Goal: Information Seeking & Learning: Learn about a topic

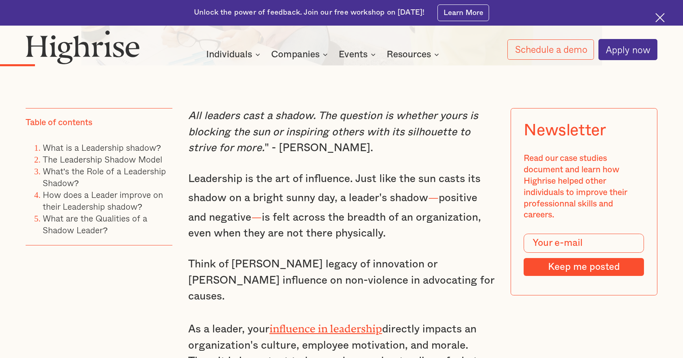
scroll to position [597, 0]
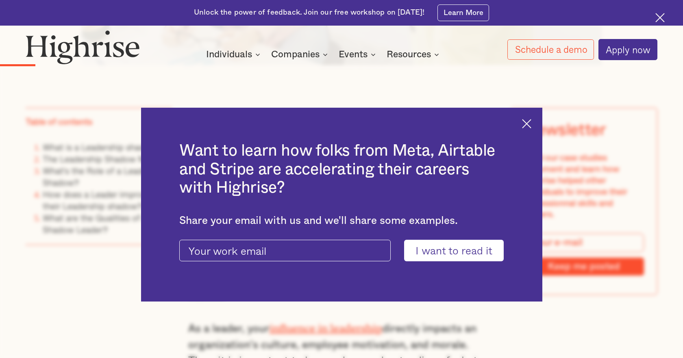
click at [530, 129] on div "Want to learn how folks from Meta, Airtable and Stripe are accelerating their c…" at bounding box center [341, 205] width 401 height 194
click at [659, 18] on img at bounding box center [660, 17] width 9 height 9
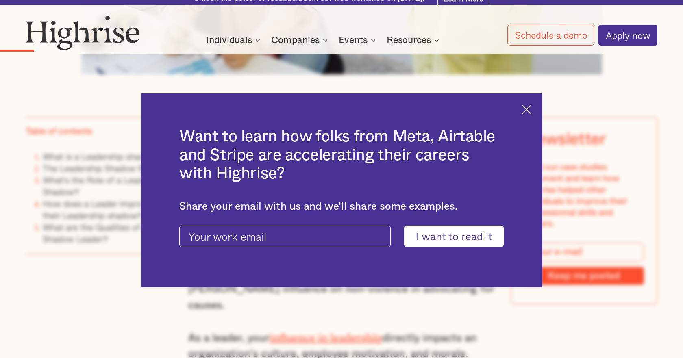
scroll to position [571, 0]
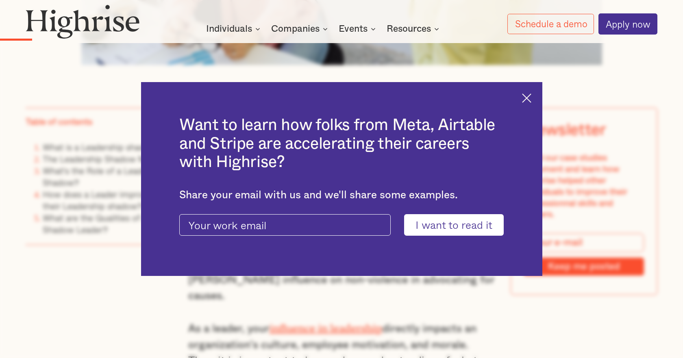
click at [526, 101] on img at bounding box center [526, 98] width 9 height 9
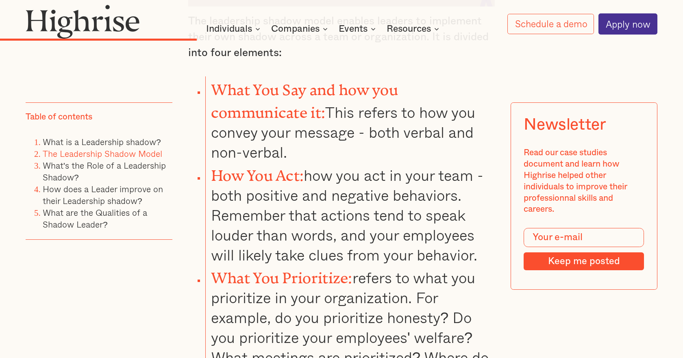
scroll to position [1796, 0]
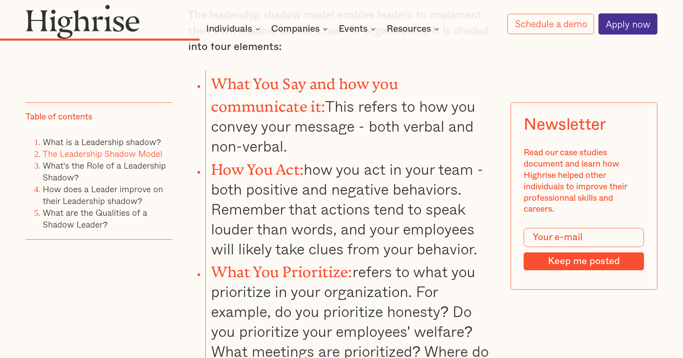
drag, startPoint x: 381, startPoint y: 167, endPoint x: 638, endPoint y: 2, distance: 305.1
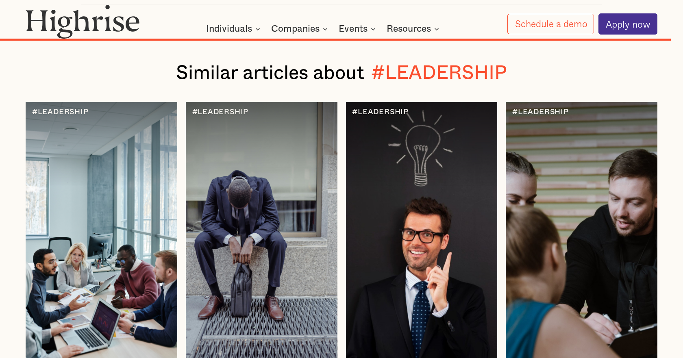
scroll to position [5175, 0]
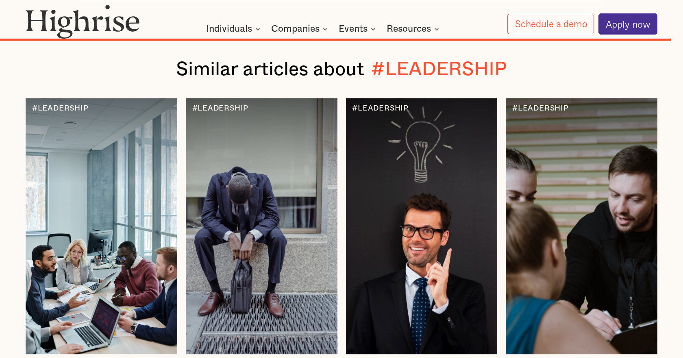
click at [109, 146] on div at bounding box center [102, 226] width 152 height 256
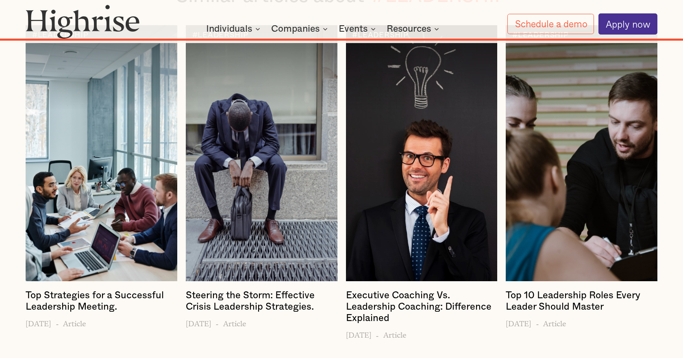
scroll to position [5280, 0]
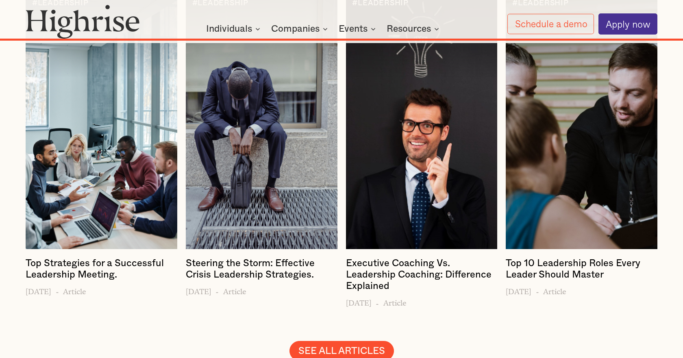
click at [369, 341] on link "SEE ALL ARTICLES" at bounding box center [342, 351] width 105 height 20
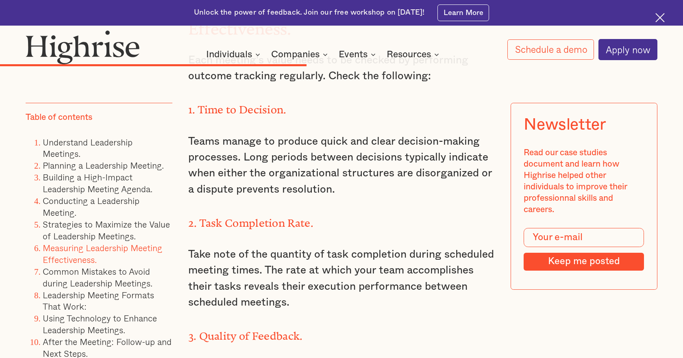
scroll to position [4706, 0]
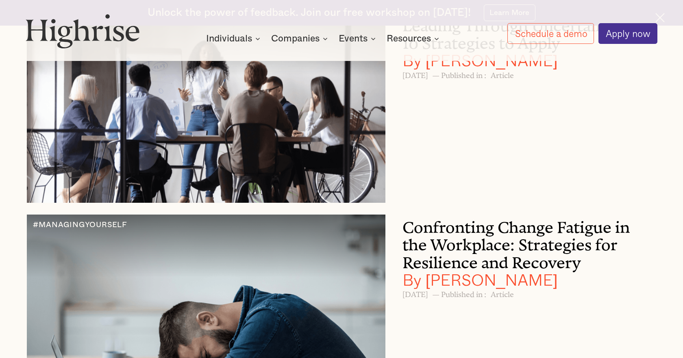
scroll to position [982, 0]
